Goal: Transaction & Acquisition: Purchase product/service

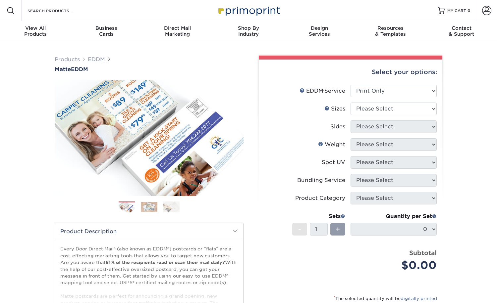
select select "print_only"
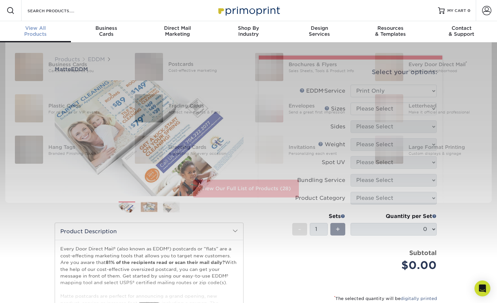
click at [40, 30] on span "View All" at bounding box center [35, 28] width 71 height 6
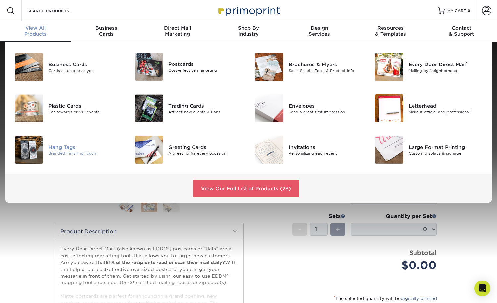
click at [65, 145] on div "Hang Tags" at bounding box center [85, 146] width 75 height 7
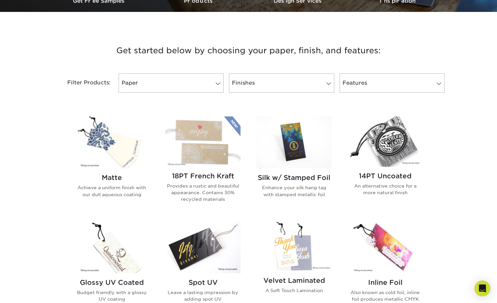
scroll to position [217, 0]
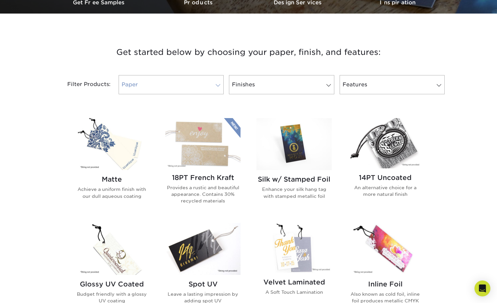
click at [211, 84] on link "Paper" at bounding box center [171, 84] width 105 height 19
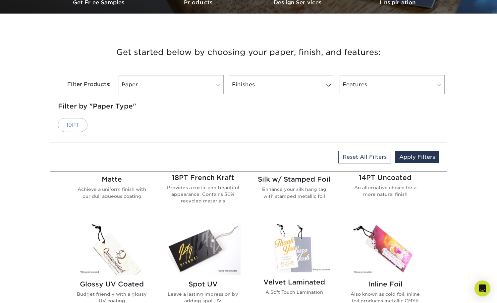
click at [70, 125] on link "19PT" at bounding box center [72, 125] width 29 height 14
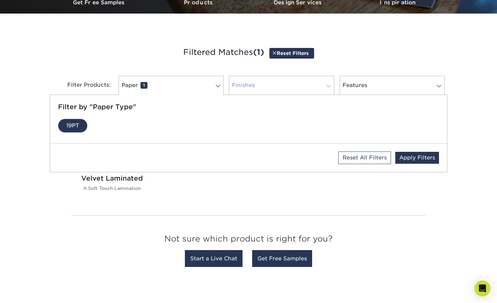
click at [275, 89] on link "Finishes 0" at bounding box center [281, 85] width 105 height 19
click at [73, 127] on link "Velvet" at bounding box center [75, 126] width 34 height 14
click at [378, 85] on link "Features 0" at bounding box center [391, 85] width 105 height 19
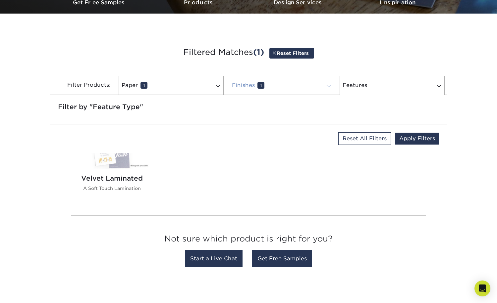
click at [325, 84] on span at bounding box center [328, 85] width 9 height 5
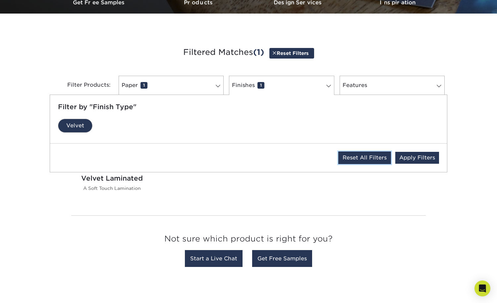
click at [351, 158] on link "Reset All Filters" at bounding box center [364, 158] width 53 height 13
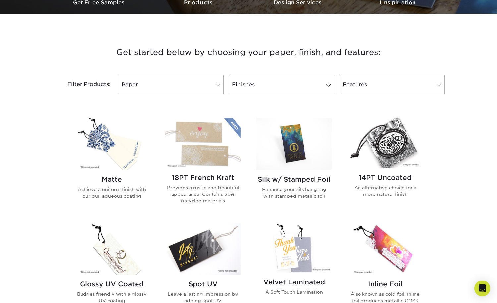
click at [198, 182] on div "18PT French Kraft Provides a rustic and beautiful appearance. Contains 30% recy…" at bounding box center [202, 192] width 75 height 47
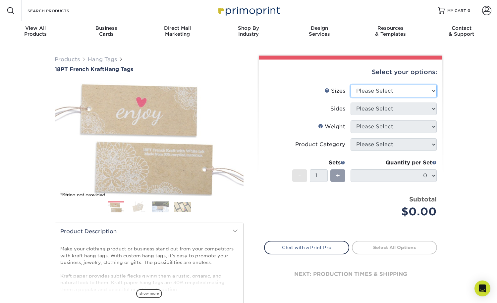
click at [432, 89] on select "Please Select 1.5" x 3.5" 2" x 2" 2" x 3.5" 2" x 4" 2" x 6" 2.5" x 2.5"" at bounding box center [393, 91] width 86 height 13
select select "2.00x3.50"
click at [432, 106] on select "Please Select Print Both Sides Print Both Sides - White Mask Back Only Print Bo…" at bounding box center [393, 109] width 86 height 13
select select "13abbda7-1d64-4f25-8bb2-c179b224825d"
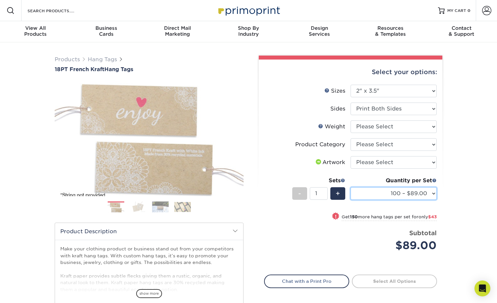
click at [433, 191] on select "100 – $89.00 250 – $132.00 500 – $182.00 1000 – $277.00" at bounding box center [393, 193] width 86 height 13
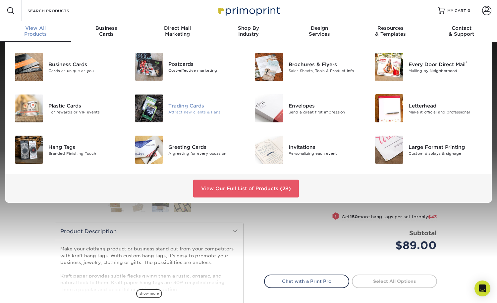
click at [184, 102] on div "Trading Cards Attract new clients & Fans" at bounding box center [208, 108] width 80 height 28
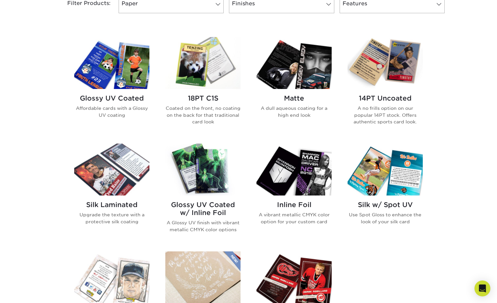
scroll to position [297, 0]
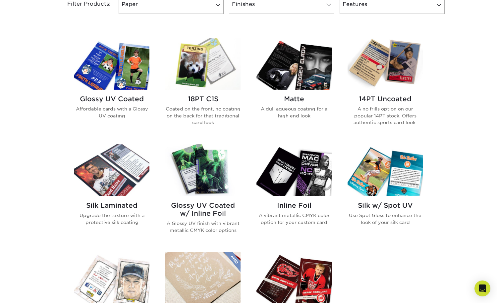
click at [207, 69] on img at bounding box center [202, 64] width 75 height 52
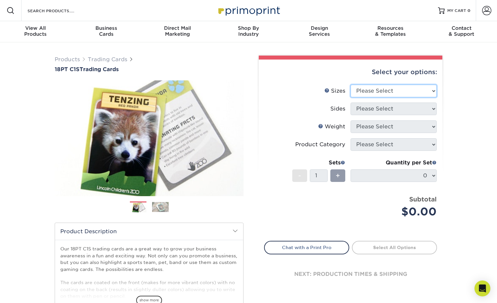
click at [432, 89] on select "Please Select 2.5" x 3.5"" at bounding box center [393, 91] width 86 height 13
select select "2.50x3.50"
click at [432, 107] on select "Please Select Print Both Sides Print Front Only" at bounding box center [393, 109] width 86 height 13
select select "13abbda7-1d64-4f25-8bb2-c179b224825d"
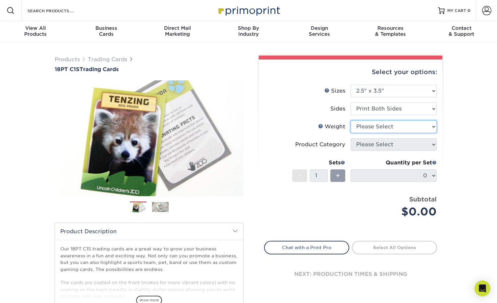
click at [435, 124] on select "Please Select 18PT C1S" at bounding box center [393, 127] width 86 height 13
select select "18PTC1S"
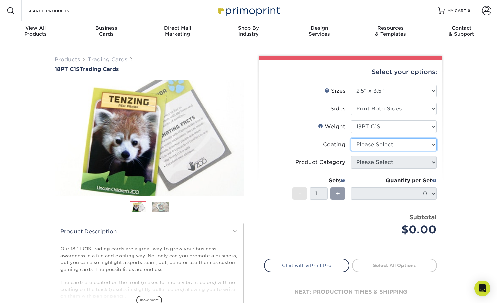
click at [433, 146] on select at bounding box center [393, 144] width 86 height 13
select select "3e7618de-abca-4bda-9f97-8b9129e913d8"
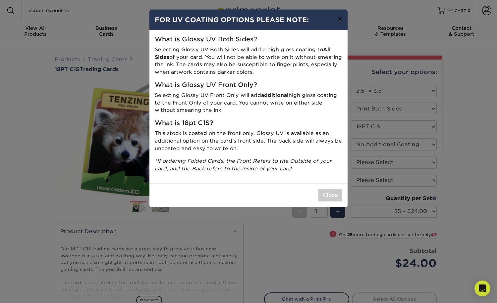
click at [338, 20] on button "×" at bounding box center [339, 19] width 15 height 19
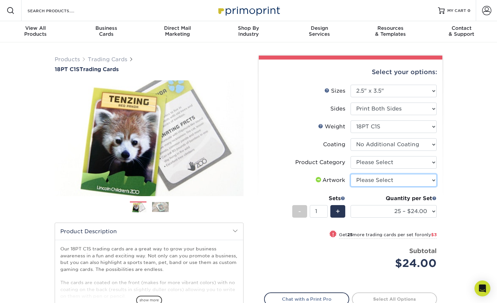
click at [433, 181] on select "Please Select I will upload files I need a design - $100" at bounding box center [393, 180] width 86 height 13
select select "upload"
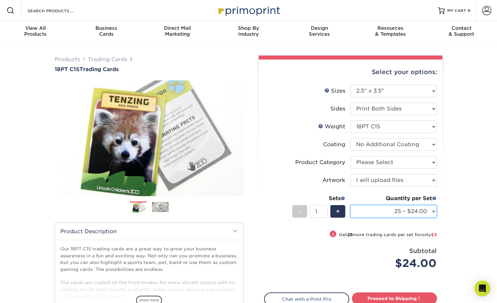
click at [430, 212] on select "25 – $24.00 50 – $27.00 75 – $35.00 100 – $39.00 250 – $45.00 500 – $55.00 1000…" at bounding box center [393, 211] width 86 height 13
select select "100 – $39.00"
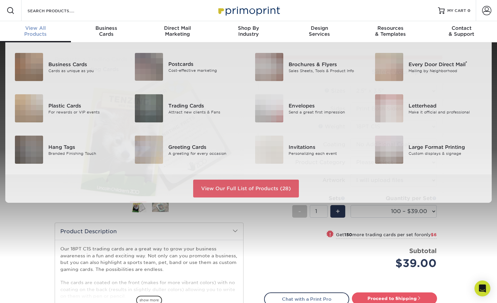
click at [32, 32] on div "View All Products" at bounding box center [35, 31] width 71 height 12
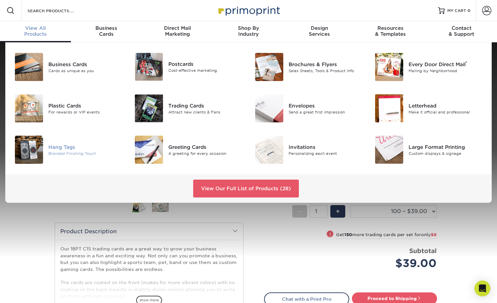
click at [63, 144] on div "Hang Tags" at bounding box center [85, 146] width 75 height 7
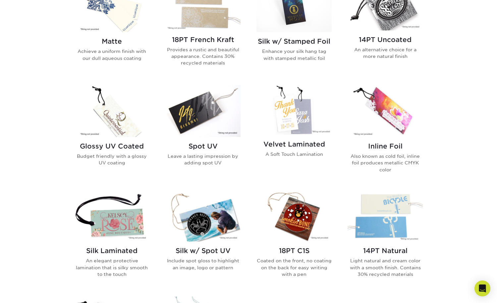
scroll to position [369, 0]
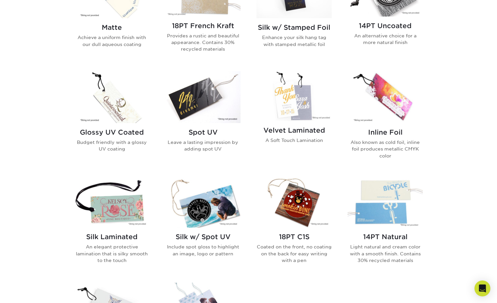
click at [115, 34] on p "Achieve a uniform finish with our dull aqueous coating" at bounding box center [111, 41] width 75 height 14
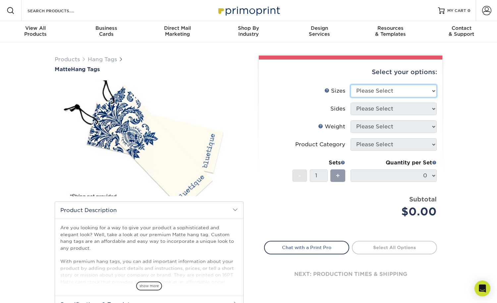
click at [432, 90] on select "Please Select 1.5" x 3.5" 1.75" x 3.5" 2" x 2" 2" x 3.5" 2" x 4" 2" x 6" 2.5" x…" at bounding box center [393, 91] width 86 height 13
select select "2.00x3.50"
click at [432, 109] on select "Please Select Print Both Sides Print Front Only" at bounding box center [393, 109] width 86 height 13
select select "13abbda7-1d64-4f25-8bb2-c179b224825d"
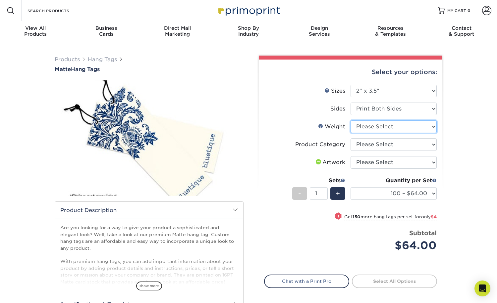
click at [433, 125] on select "Please Select 16PT" at bounding box center [393, 127] width 86 height 13
select select "16PT"
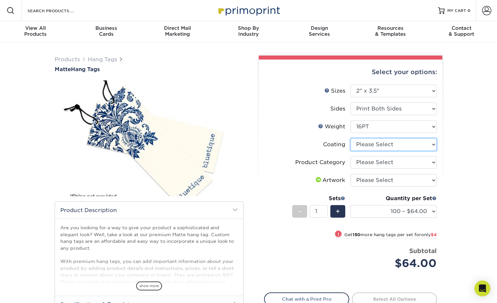
click at [429, 147] on select at bounding box center [393, 144] width 86 height 13
select select "121bb7b5-3b4d-429f-bd8d-bbf80e953313"
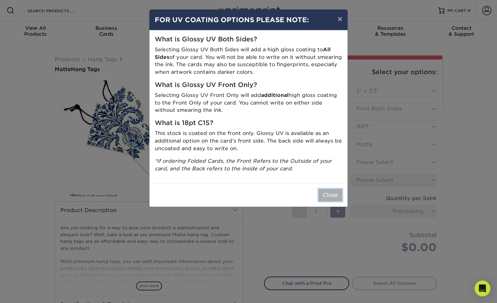
click at [329, 190] on button "Close" at bounding box center [330, 195] width 24 height 13
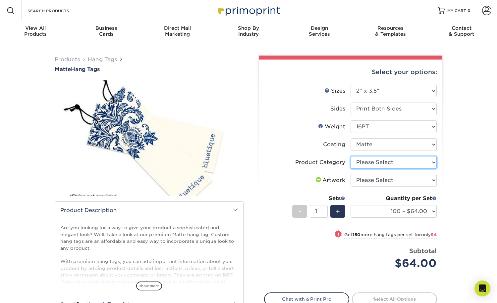
click at [433, 162] on select "Please Select Hang Tags" at bounding box center [393, 162] width 86 height 13
select select "428aa75b-4ae7-4398-9e0a-74f4b33909ed"
click at [431, 180] on select "Please Select I will upload files I need a design - $75" at bounding box center [393, 180] width 86 height 13
select select "upload"
